Goal: Browse casually: Explore the website without a specific task or goal

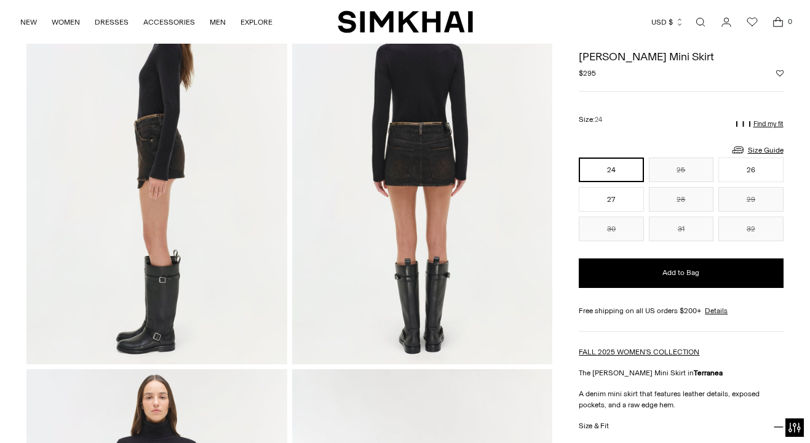
scroll to position [261, 0]
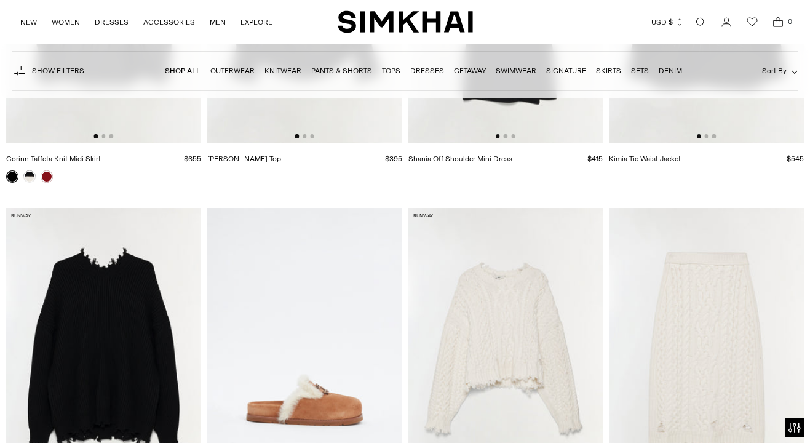
scroll to position [13645, 0]
